Goal: Use online tool/utility: Utilize a website feature to perform a specific function

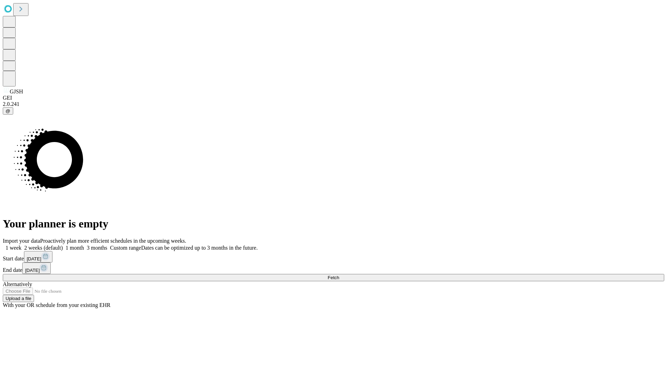
click at [339, 275] on span "Fetch" at bounding box center [333, 277] width 11 height 5
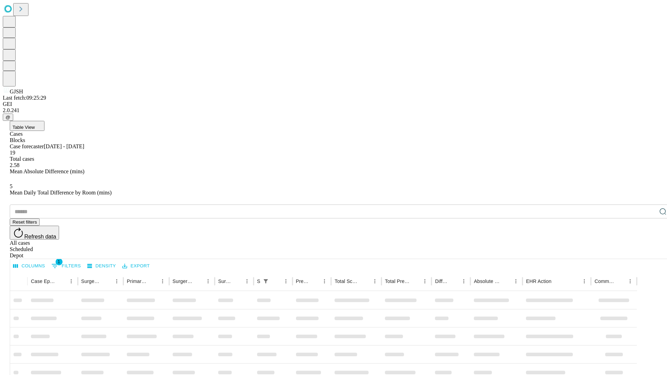
click at [35, 125] on span "Table View" at bounding box center [24, 127] width 22 height 5
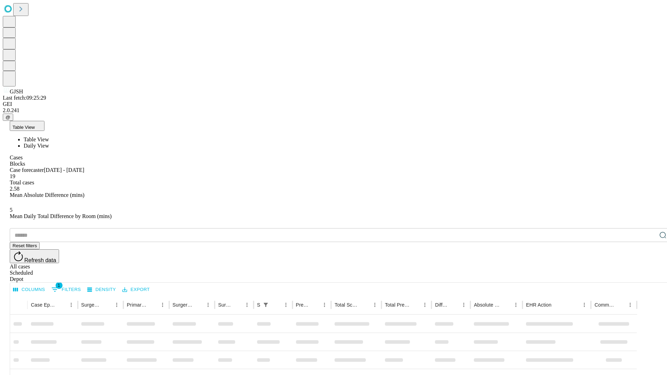
click at [49, 143] on span "Daily View" at bounding box center [36, 146] width 25 height 6
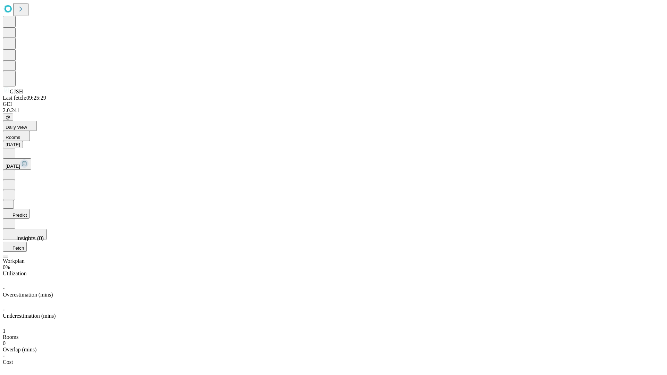
click at [30, 209] on button "Predict" at bounding box center [16, 214] width 27 height 10
